Goal: Navigation & Orientation: Find specific page/section

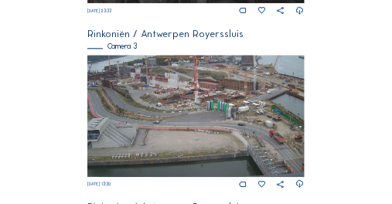
scroll to position [650, 0]
